Goal: Task Accomplishment & Management: Use online tool/utility

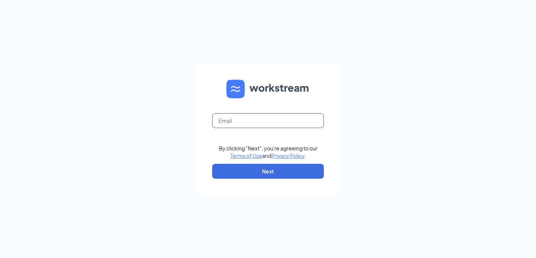
click at [265, 120] on input "text" at bounding box center [268, 120] width 112 height 15
type input "[EMAIL_ADDRESS][DOMAIN_NAME]"
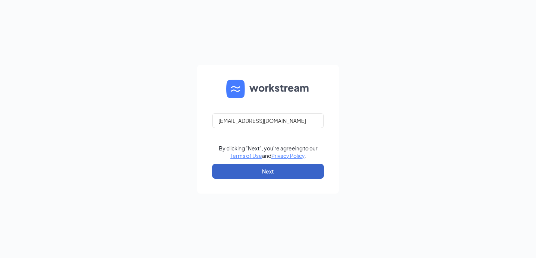
click at [253, 172] on button "Next" at bounding box center [268, 171] width 112 height 15
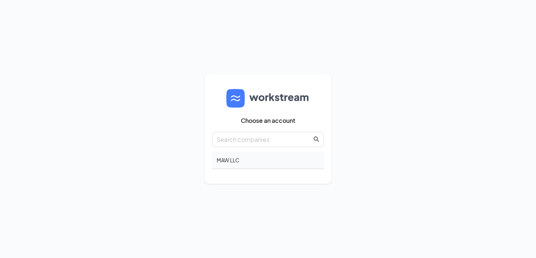
click at [265, 154] on div "MAW LLC" at bounding box center [268, 159] width 112 height 17
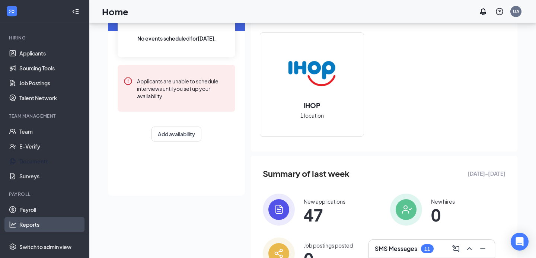
scroll to position [87, 0]
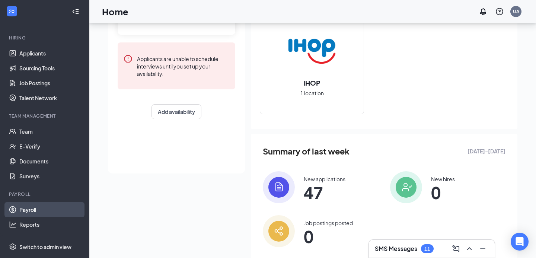
click at [29, 209] on link "Payroll" at bounding box center [51, 209] width 64 height 15
